Goal: Information Seeking & Learning: Check status

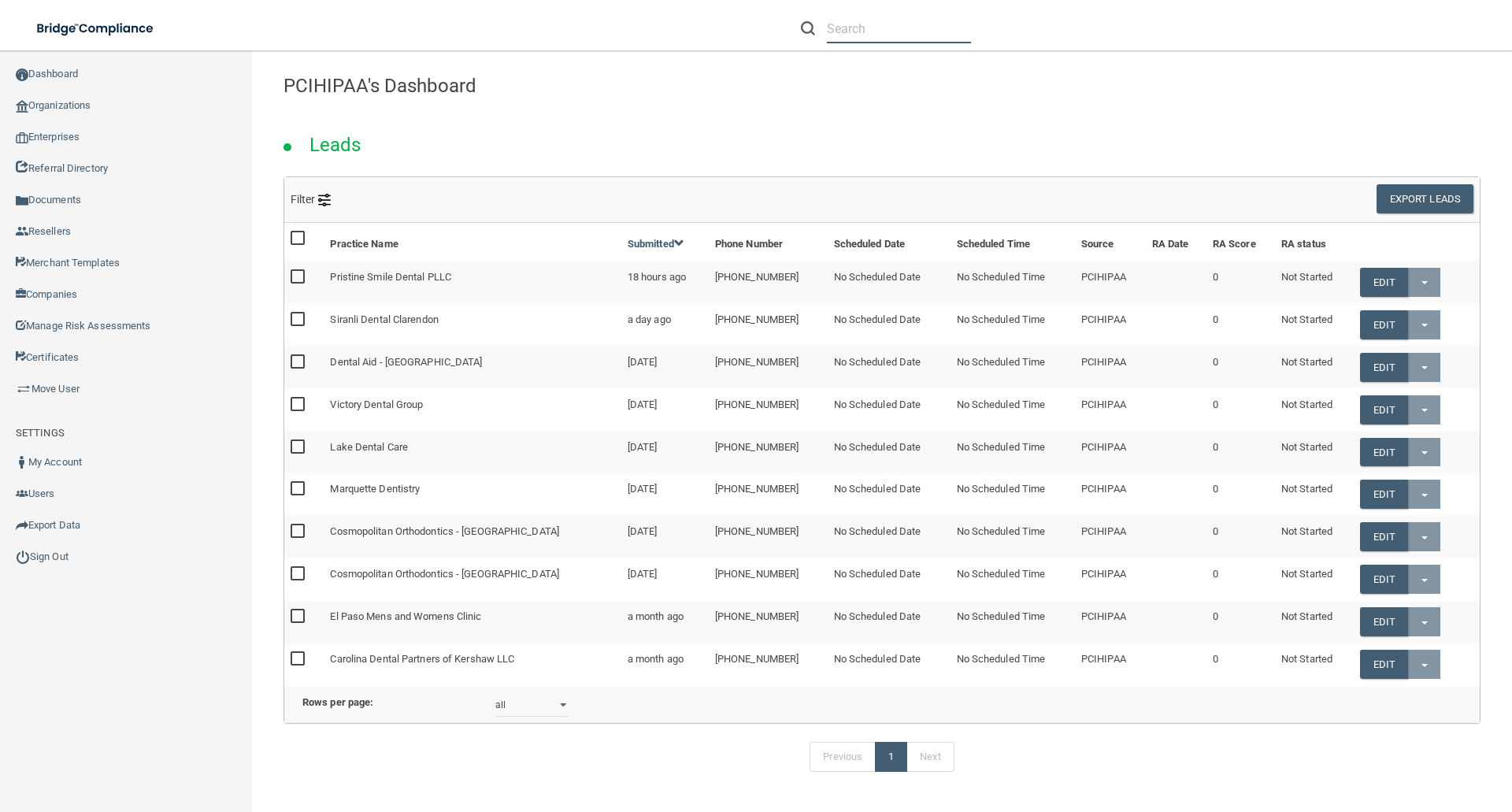
click at [899, 24] on input "text" at bounding box center [899, 29] width 144 height 29
click at [826, 29] on div at bounding box center [885, 29] width 170 height 29
click at [831, 29] on input "text" at bounding box center [899, 29] width 144 height 29
paste input "[EMAIL_ADDRESS][DOMAIN_NAME]"
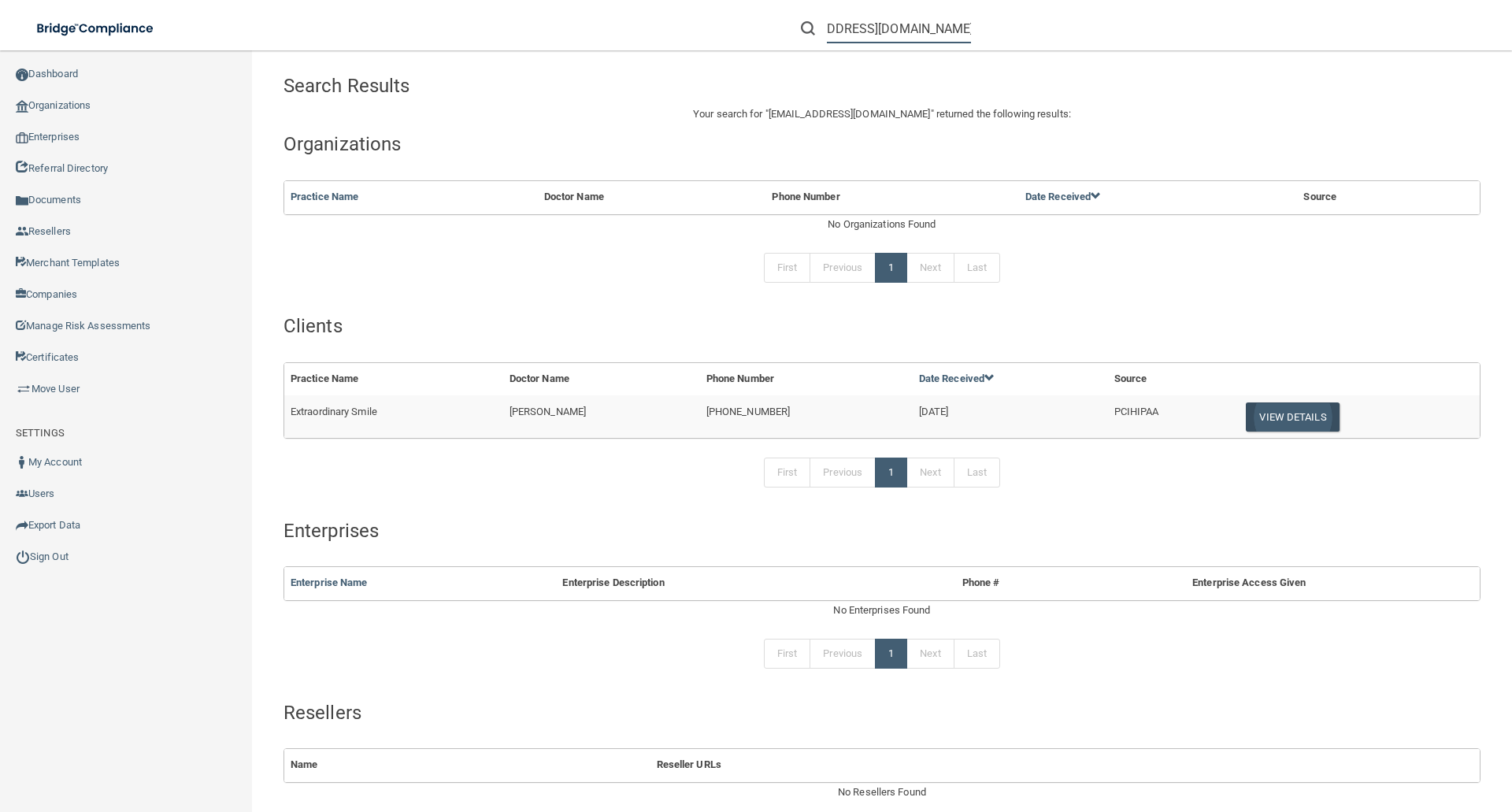
type input "[EMAIL_ADDRESS][DOMAIN_NAME]"
click at [1279, 418] on button "View Details" at bounding box center [1292, 417] width 93 height 29
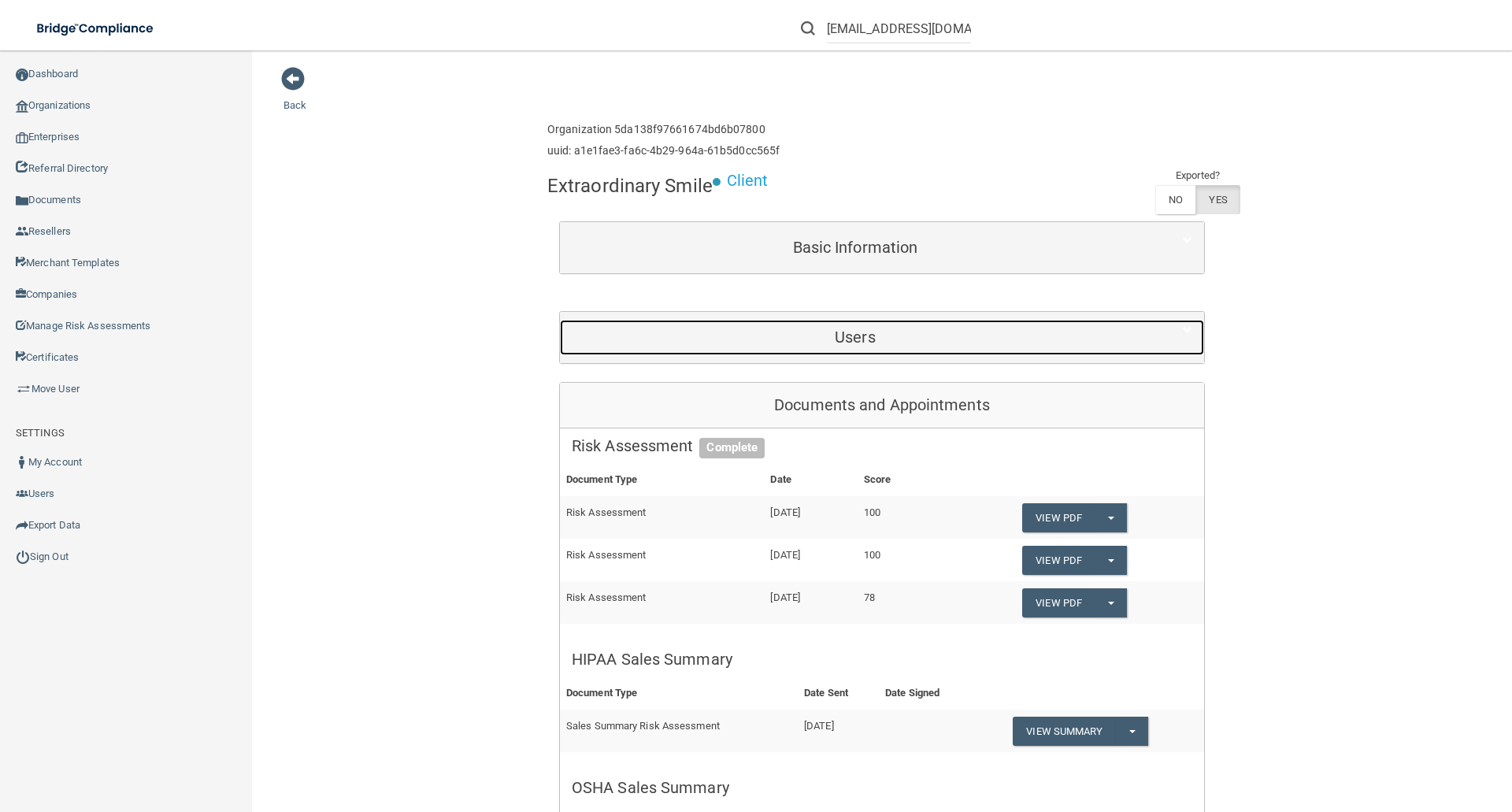
click at [828, 329] on h5 "Users" at bounding box center [855, 337] width 567 height 17
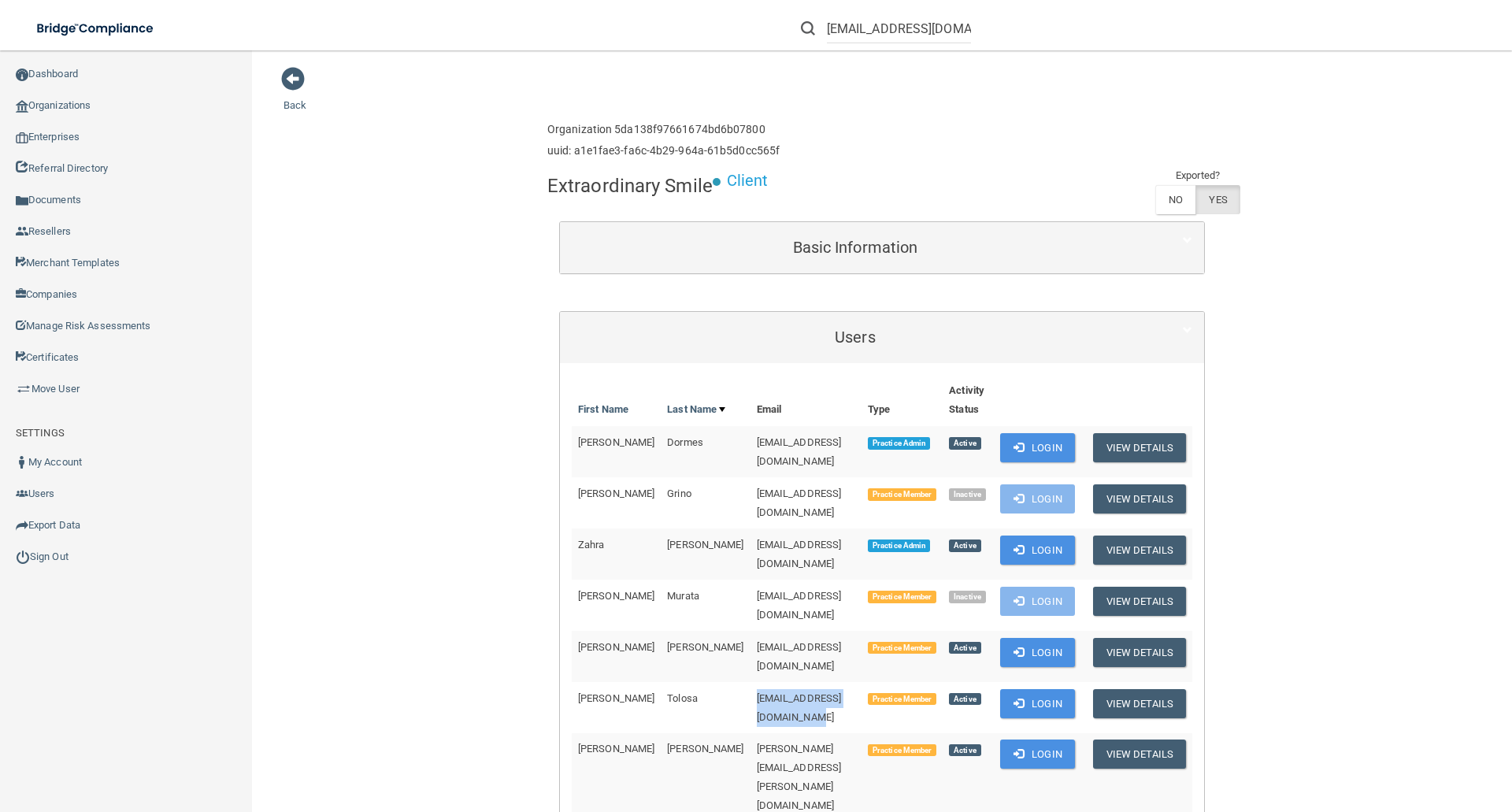
drag, startPoint x: 690, startPoint y: 656, endPoint x: 834, endPoint y: 656, distance: 144.0
click at [834, 682] on td "[EMAIL_ADDRESS][DOMAIN_NAME]" at bounding box center [806, 707] width 112 height 51
copy span "[EMAIL_ADDRESS][DOMAIN_NAME]"
click at [63, 354] on link "Certificates" at bounding box center [126, 357] width 253 height 32
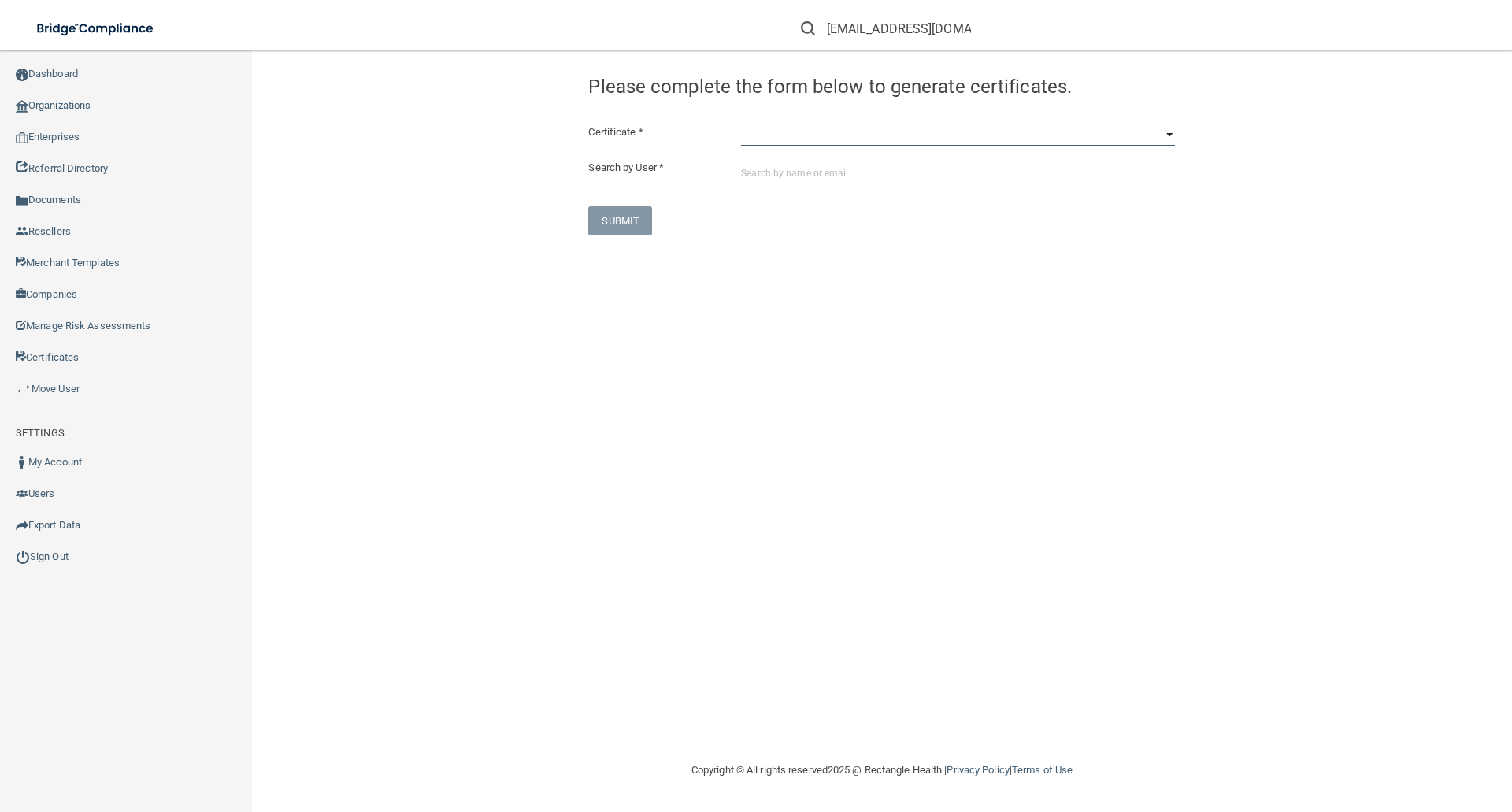
click at [762, 137] on select "HIPAA Officer Certification Training OSHA Bloodborne Pathogens OSHA COVID-19 Pr…" at bounding box center [958, 135] width 434 height 24
select select "4"
click at [741, 123] on select "HIPAA Officer Certification Training OSHA Bloodborne Pathogens OSHA COVID-19 Pr…" at bounding box center [958, 135] width 434 height 24
click at [753, 172] on input "text" at bounding box center [958, 173] width 434 height 29
paste input "[EMAIL_ADDRESS][DOMAIN_NAME]"
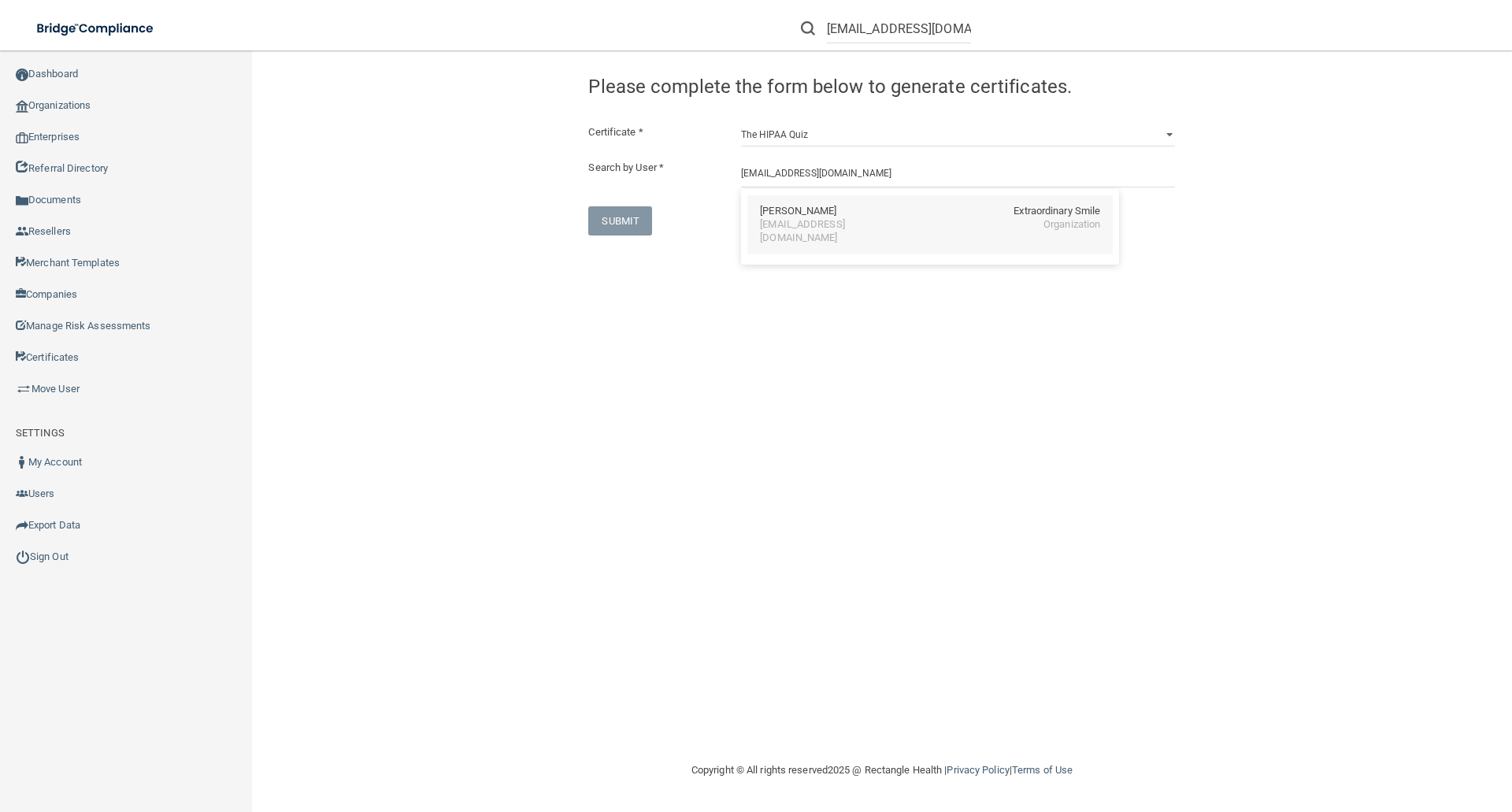
click at [791, 213] on div "Laurie Tolosa" at bounding box center [798, 211] width 76 height 13
type input "Laurie Tolosa"
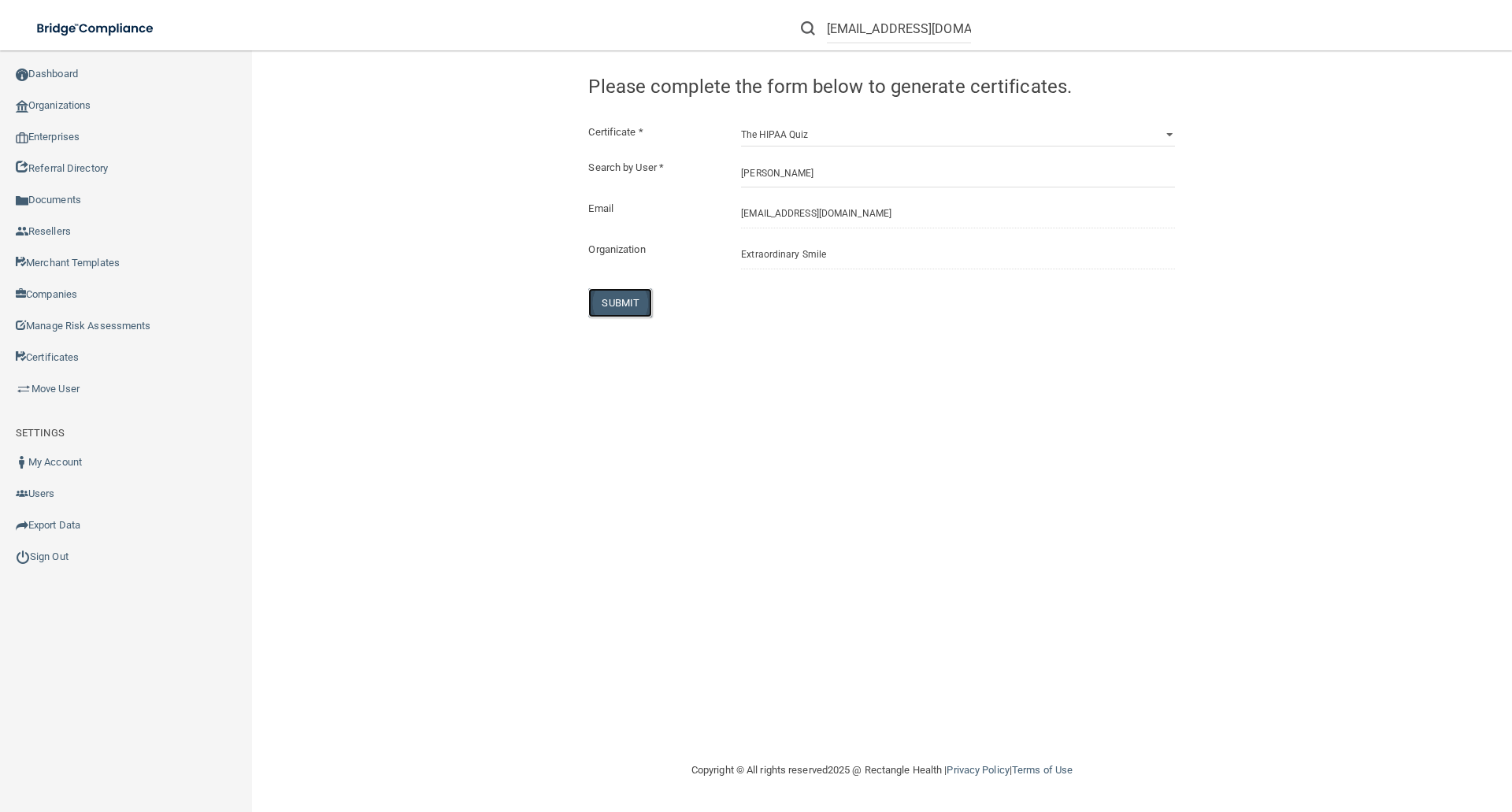
click at [628, 297] on button "SUBMIT" at bounding box center [620, 303] width 63 height 29
select select "?"
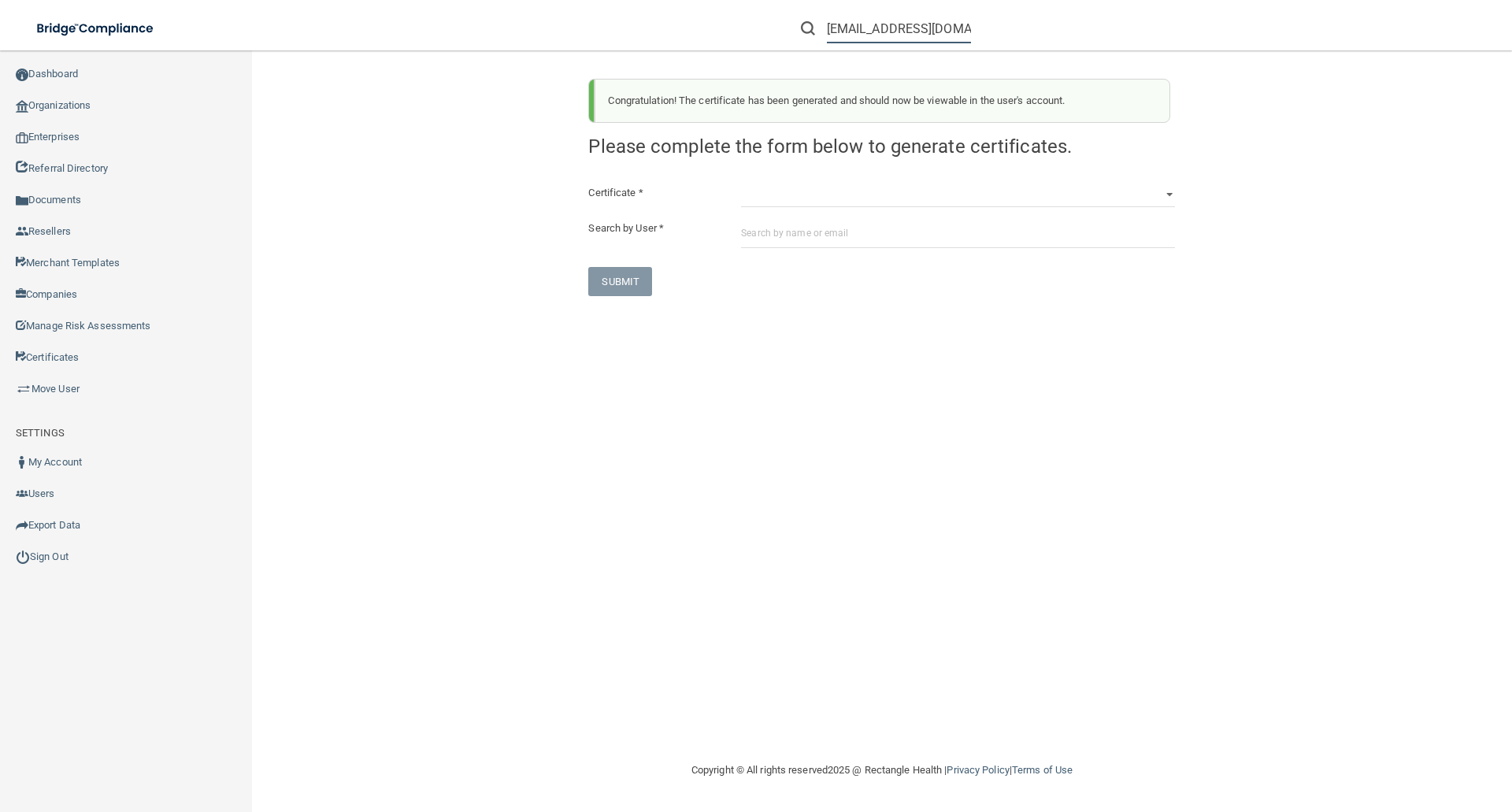
click at [928, 34] on input "[EMAIL_ADDRESS][DOMAIN_NAME]" at bounding box center [899, 29] width 144 height 29
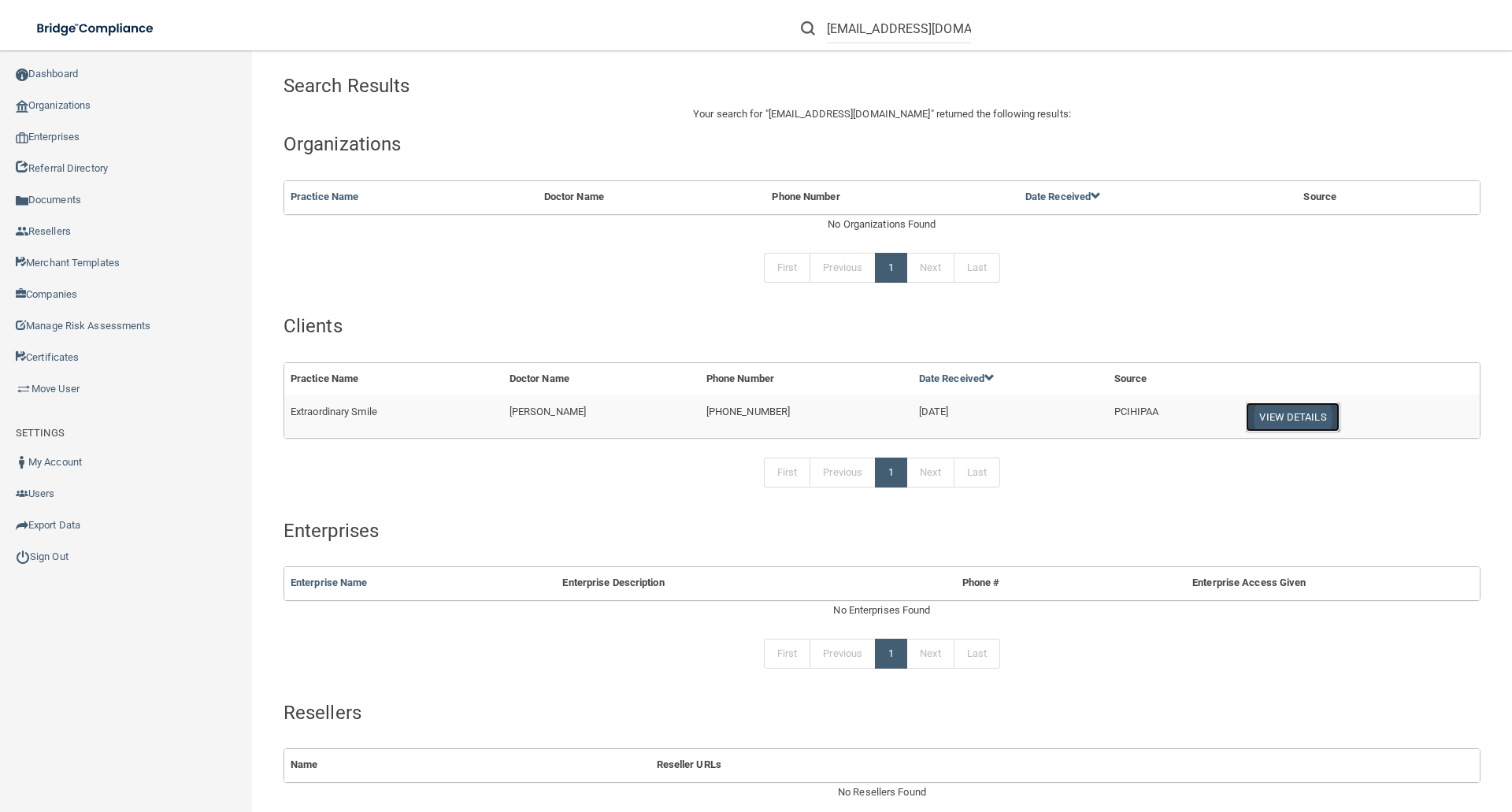
click at [1273, 412] on button "View Details" at bounding box center [1292, 417] width 93 height 29
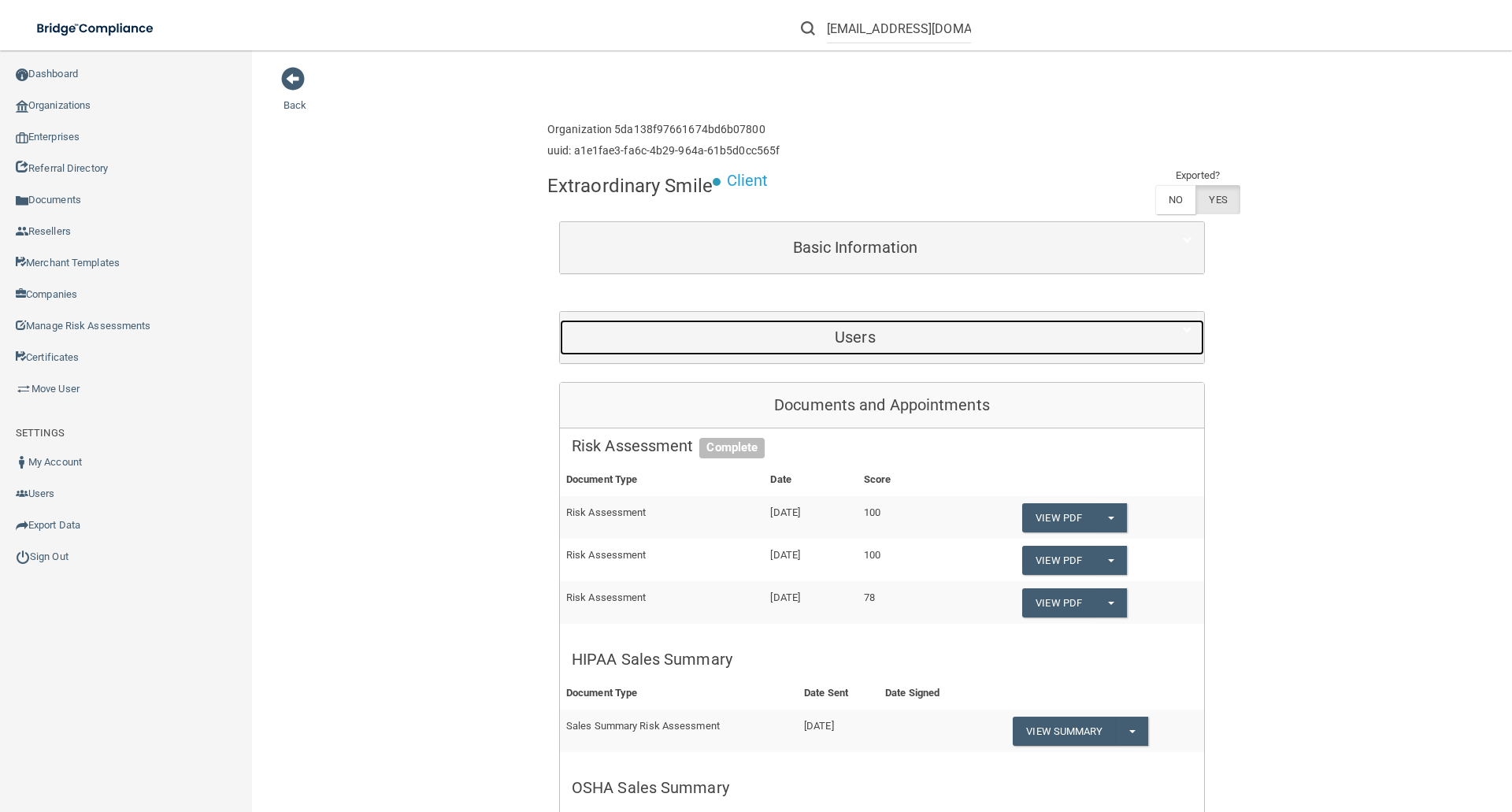
click at [839, 332] on h5 "Users" at bounding box center [855, 337] width 567 height 17
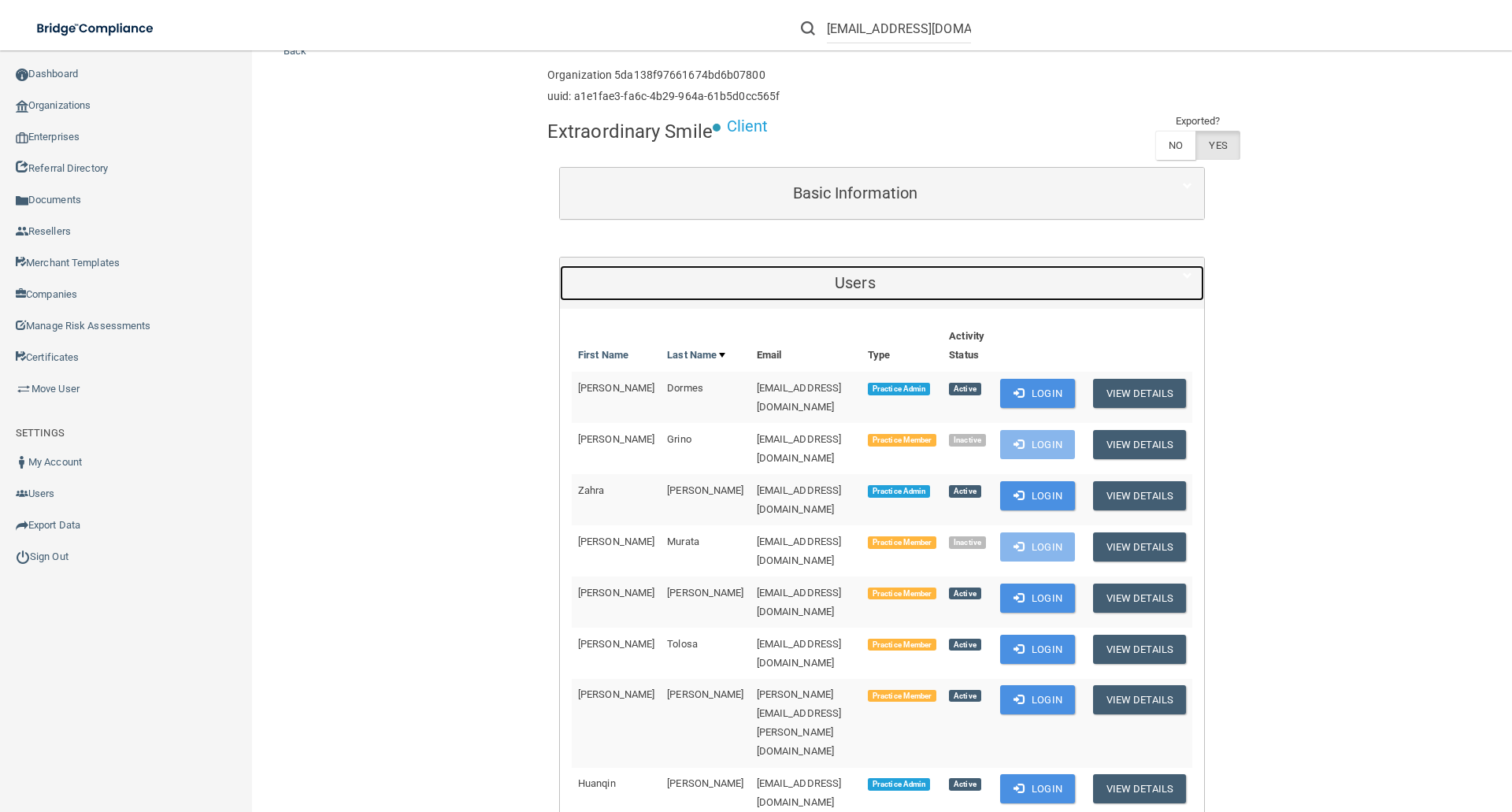
scroll to position [79, 0]
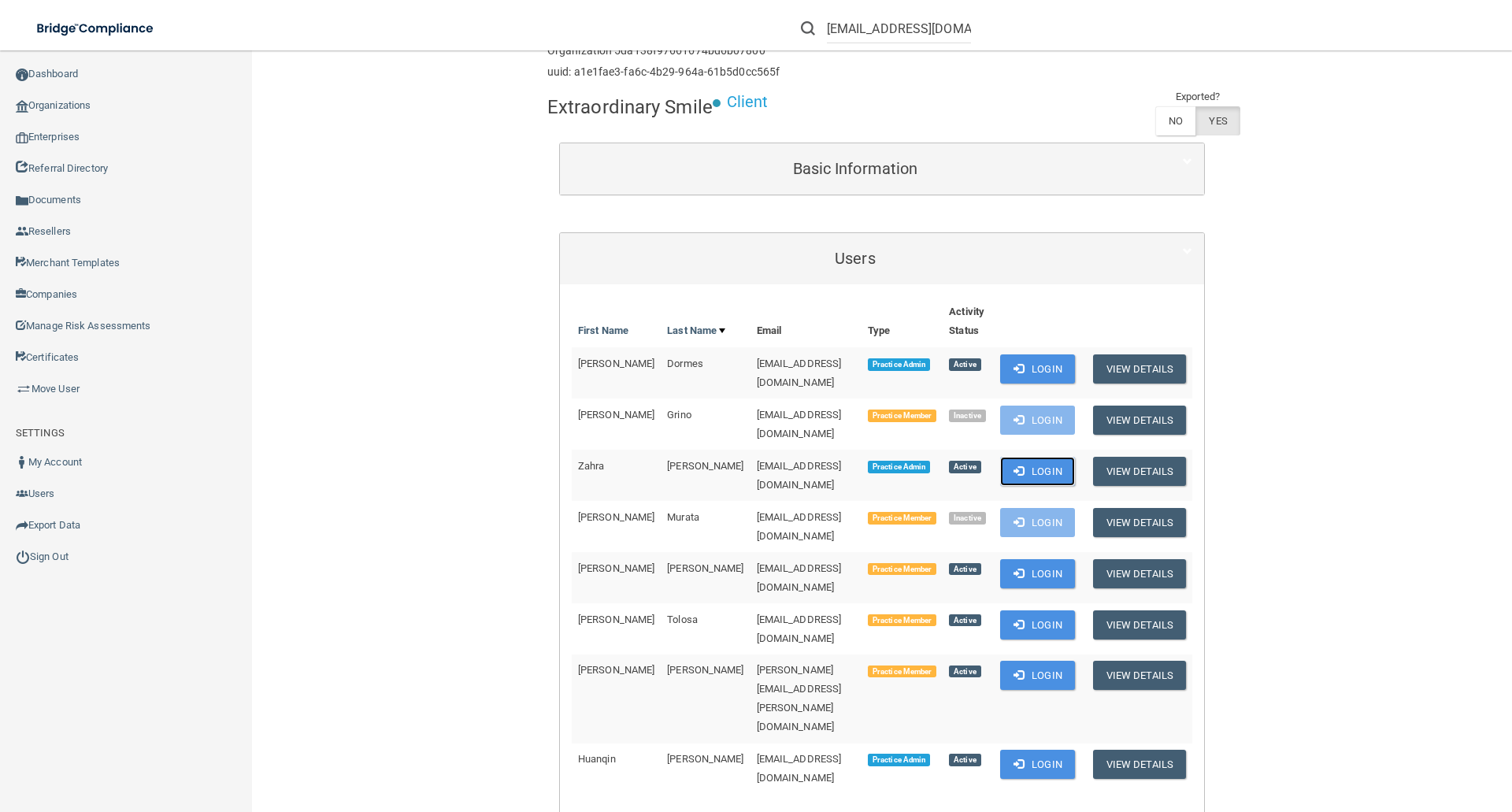
click at [1023, 456] on button "Login" at bounding box center [1038, 471] width 75 height 29
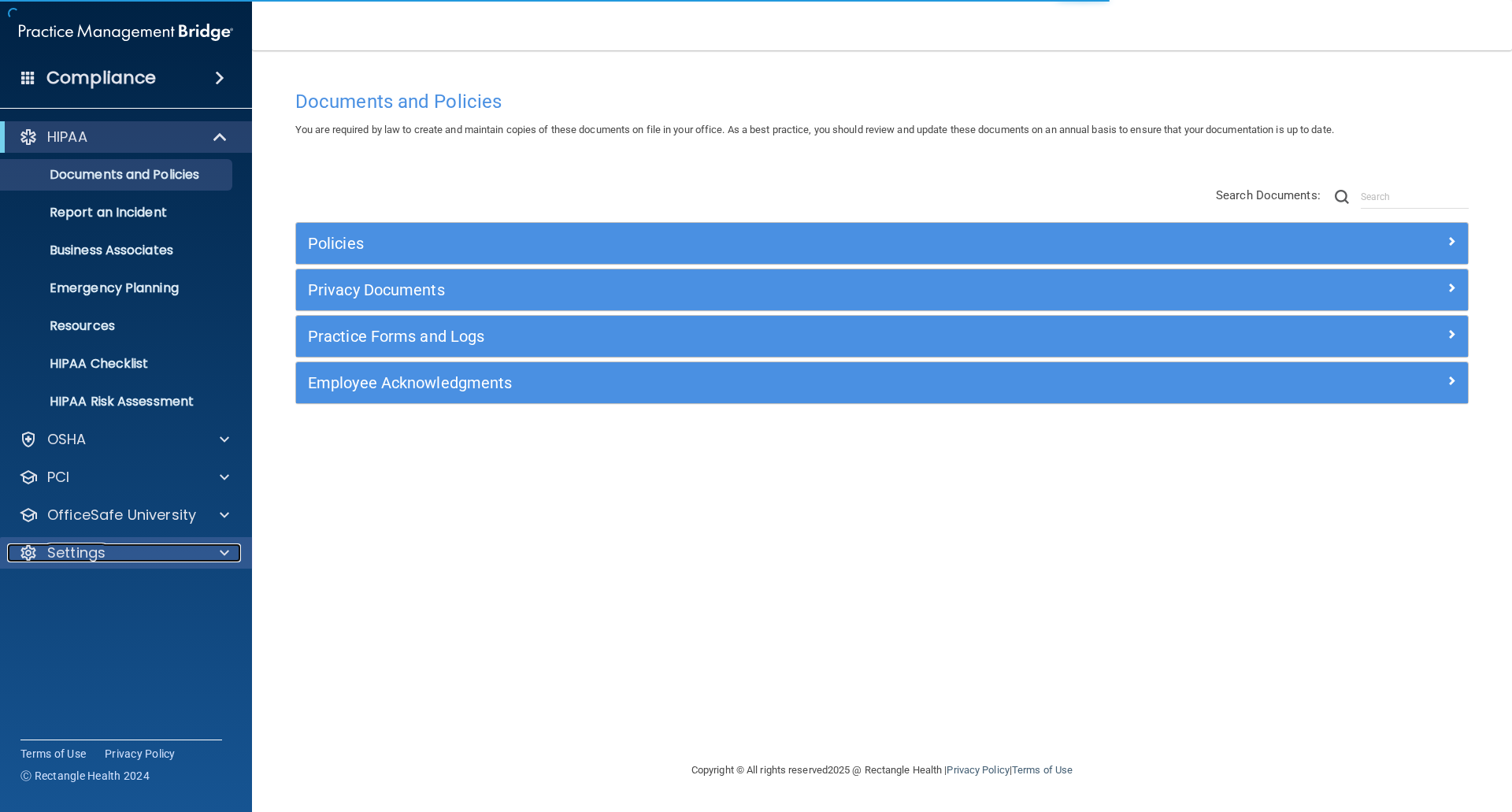
click at [69, 556] on p "Settings" at bounding box center [76, 553] width 59 height 19
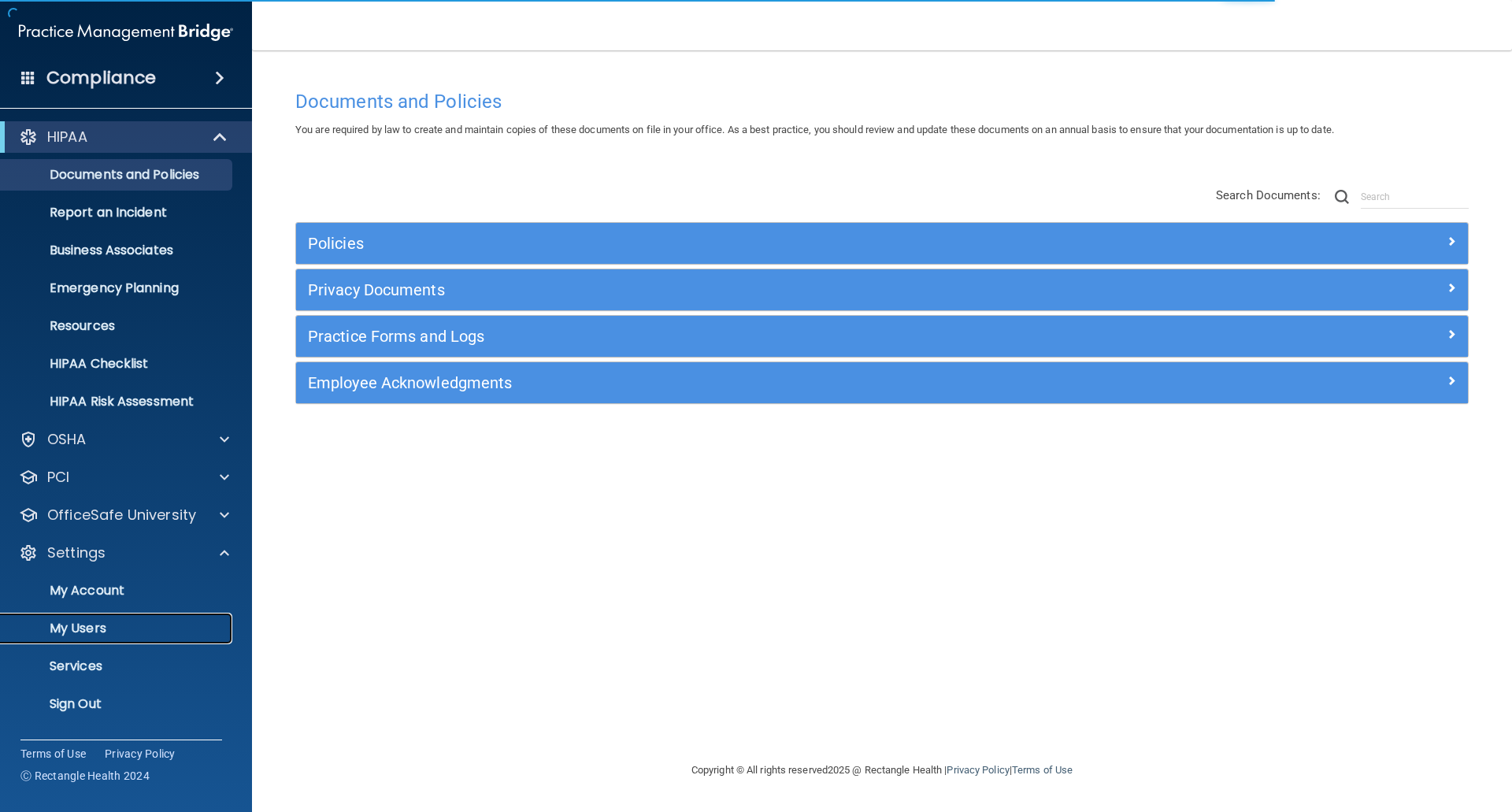
click at [69, 621] on p "My Users" at bounding box center [118, 628] width 215 height 15
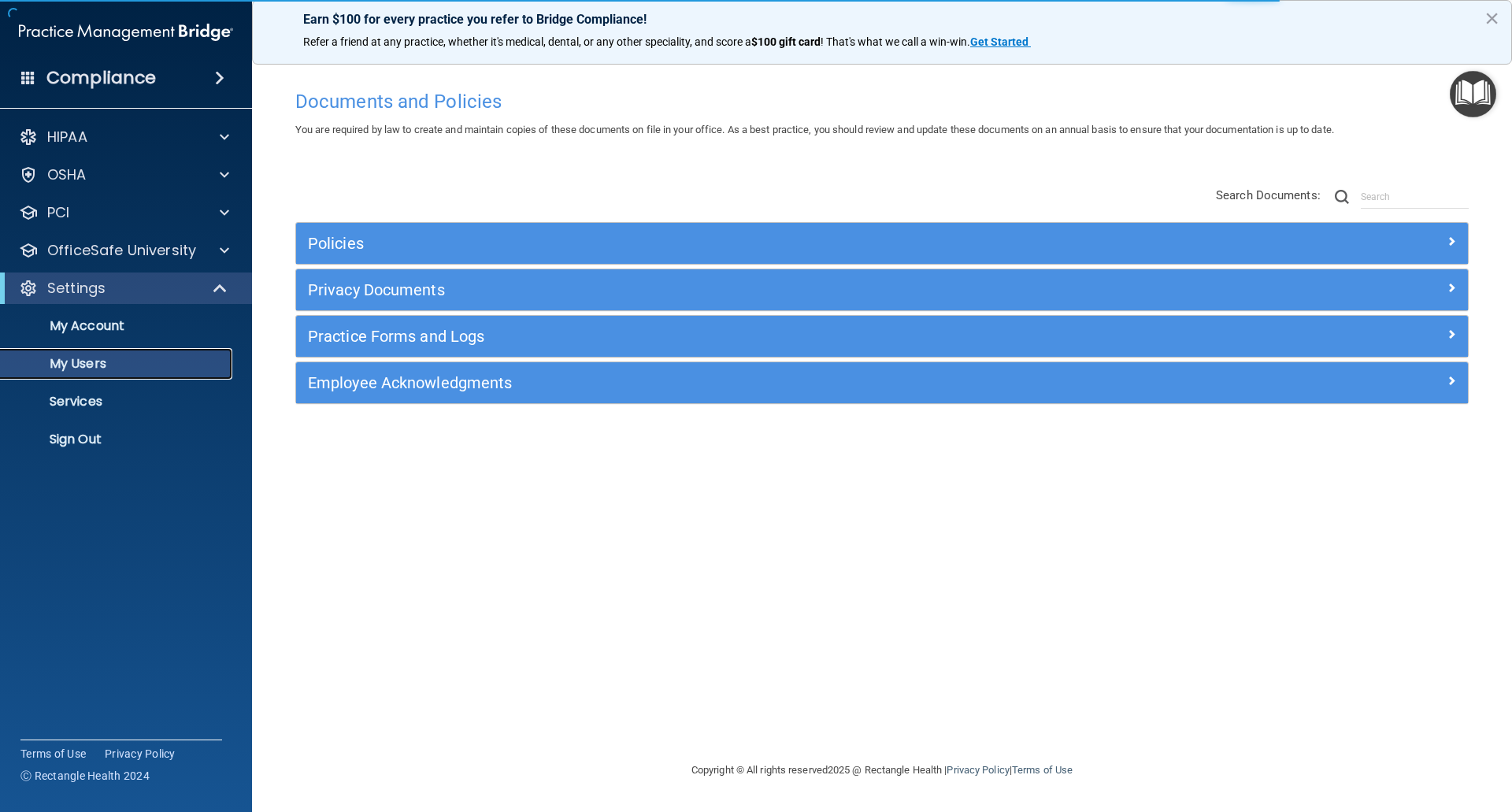
select select "20"
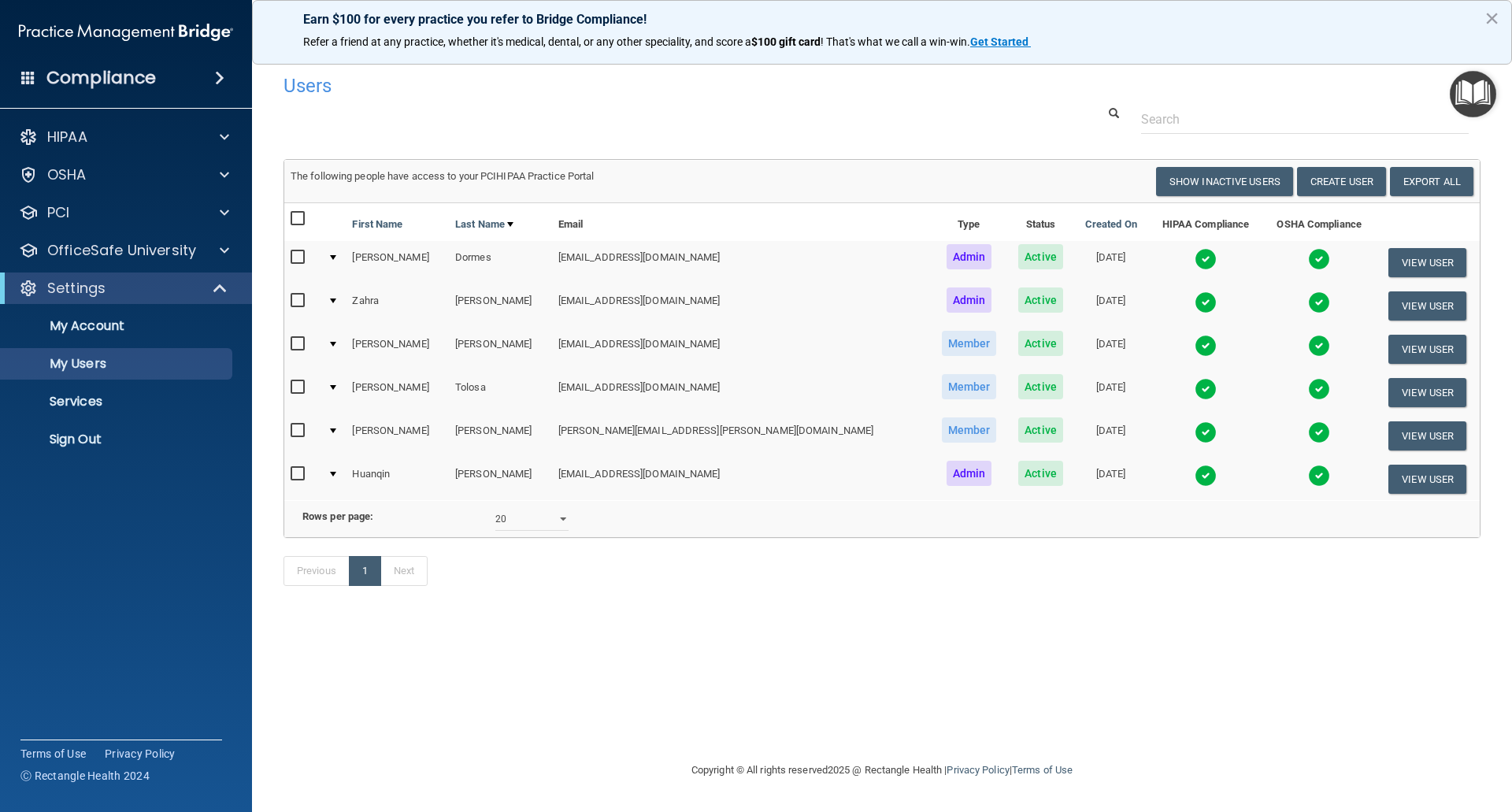
click at [1308, 386] on img at bounding box center [1319, 388] width 22 height 22
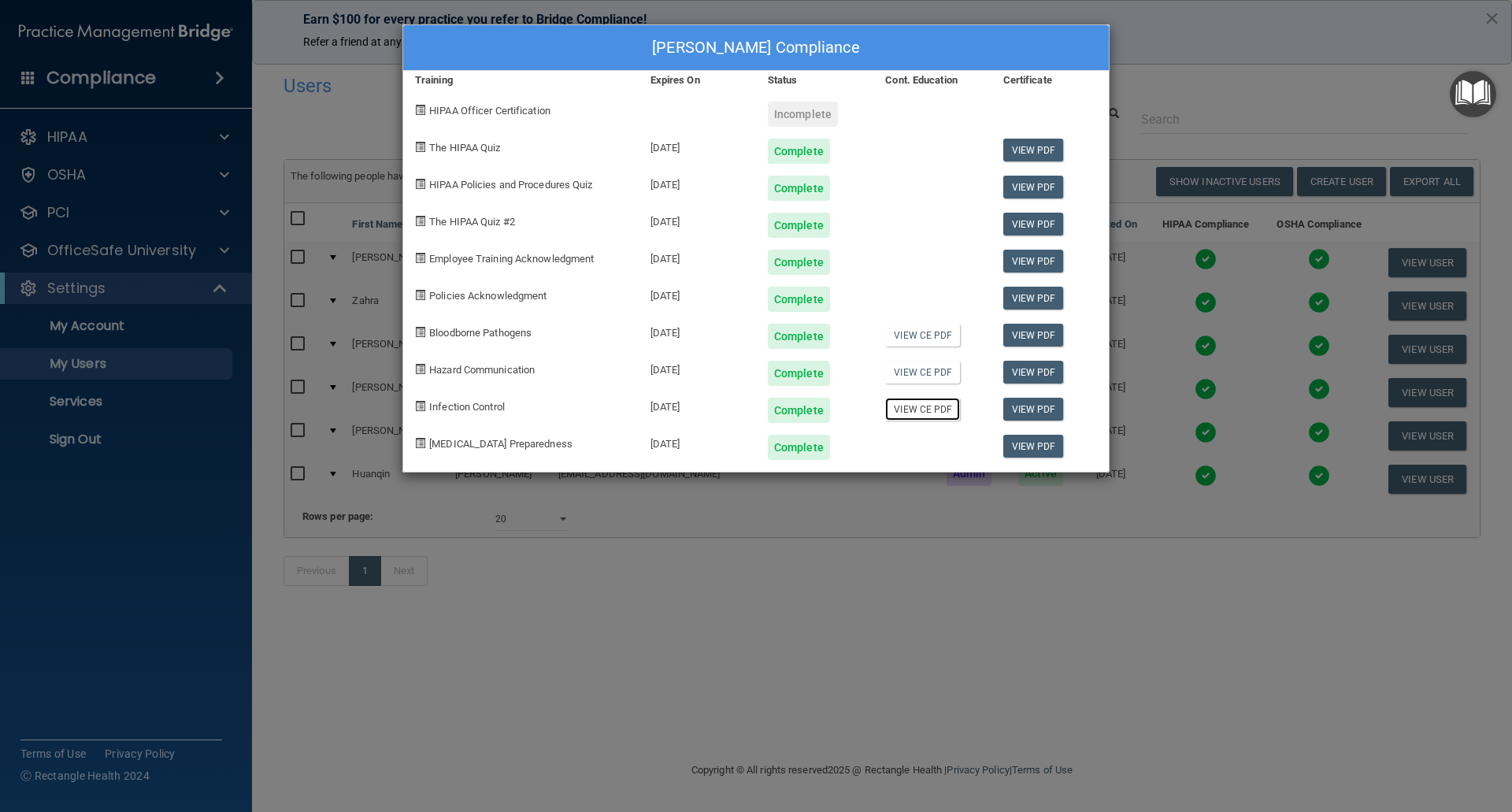
click at [930, 408] on link "View CE PDF" at bounding box center [923, 409] width 75 height 23
click at [1032, 408] on link "View PDF" at bounding box center [1033, 409] width 61 height 23
click at [923, 332] on link "View CE PDF" at bounding box center [923, 335] width 75 height 23
click at [891, 369] on link "View CE PDF" at bounding box center [923, 372] width 75 height 23
